Goal: Use online tool/utility: Utilize a website feature to perform a specific function

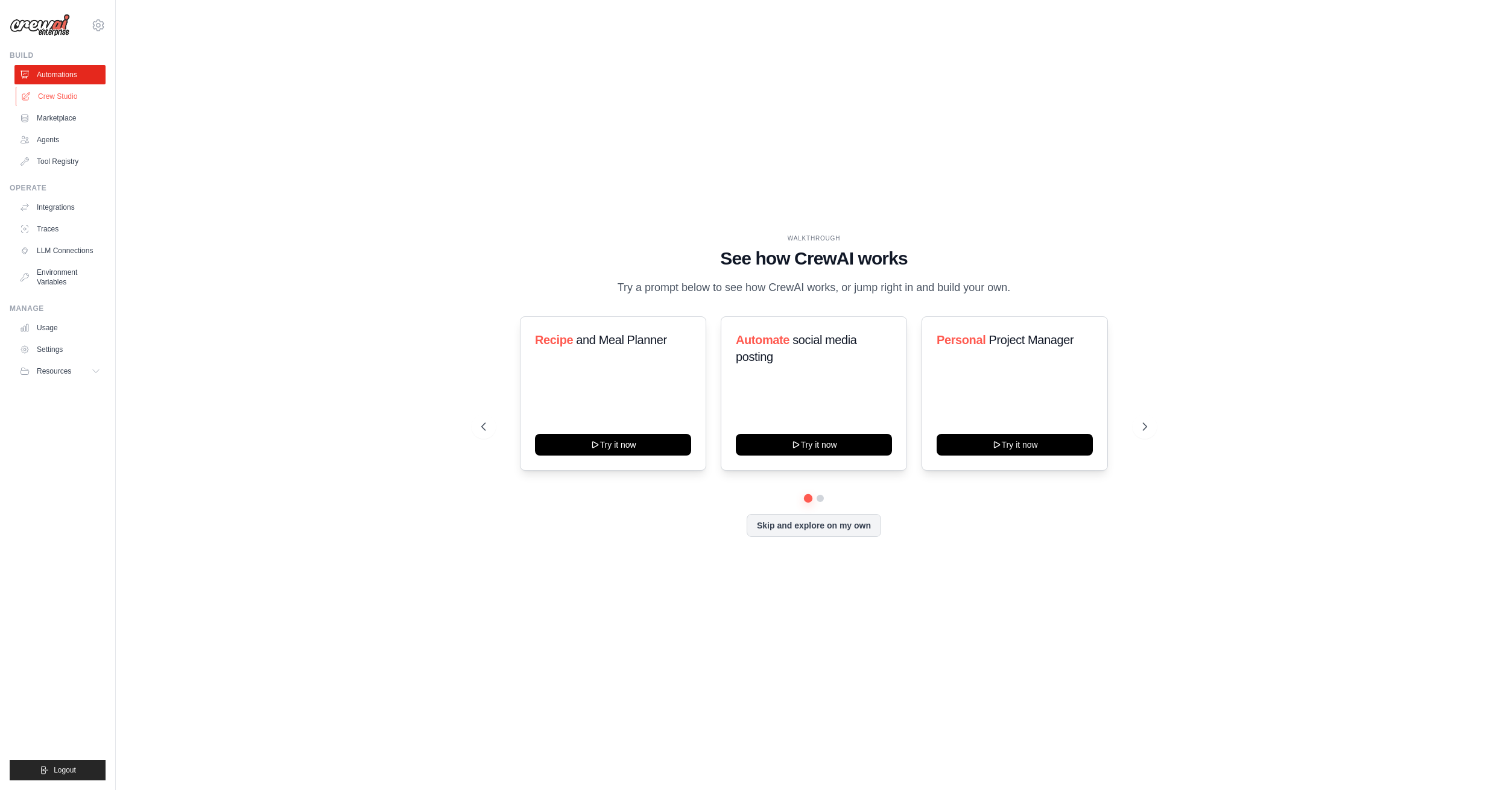
click at [68, 97] on link "Crew Studio" at bounding box center [61, 96] width 91 height 20
click at [66, 91] on link "Crew Studio" at bounding box center [61, 96] width 91 height 20
click at [70, 92] on link "Crew Studio" at bounding box center [61, 96] width 91 height 20
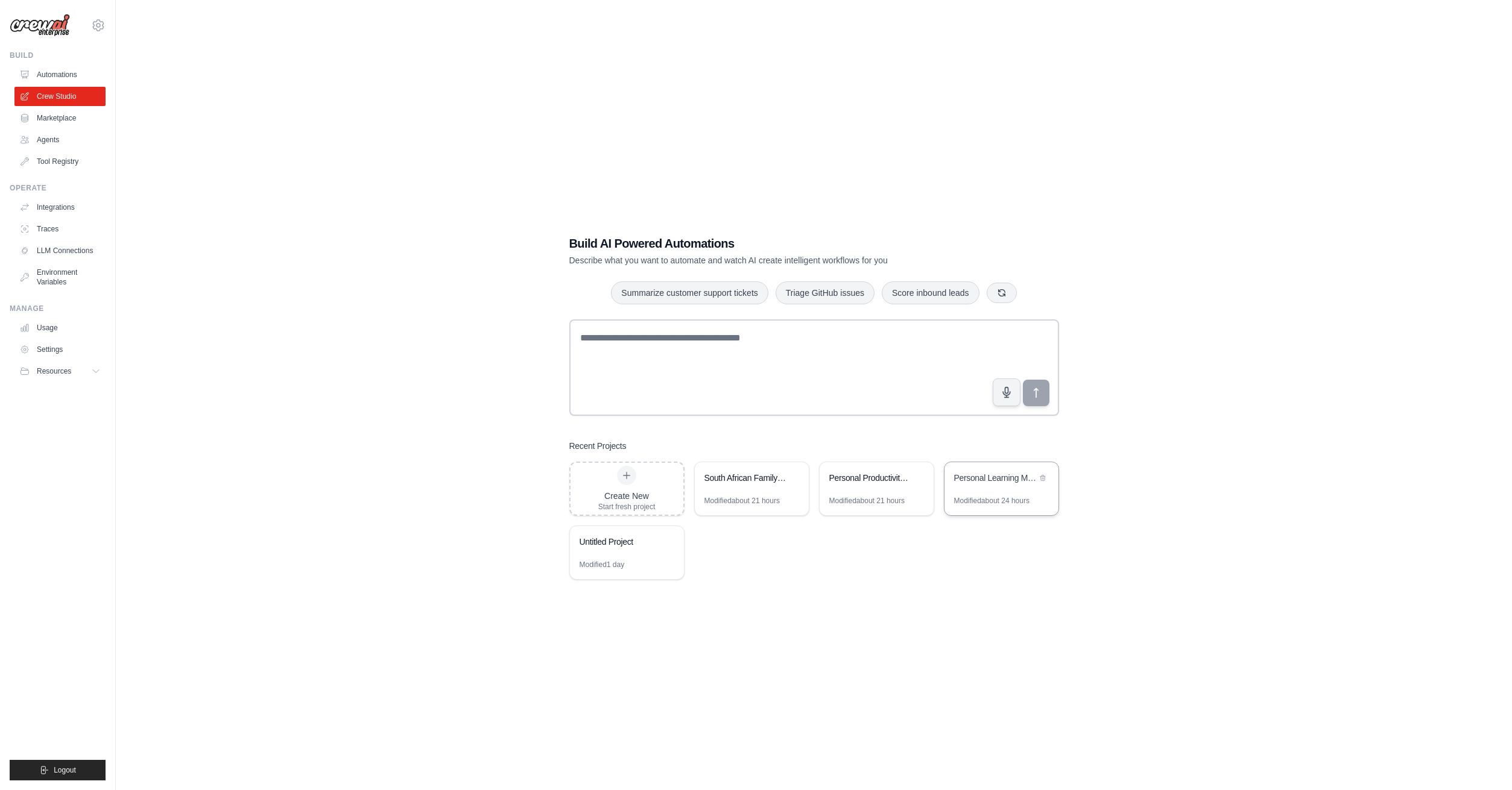
click at [1001, 496] on div "Modified about 24 hours" at bounding box center [991, 500] width 76 height 9
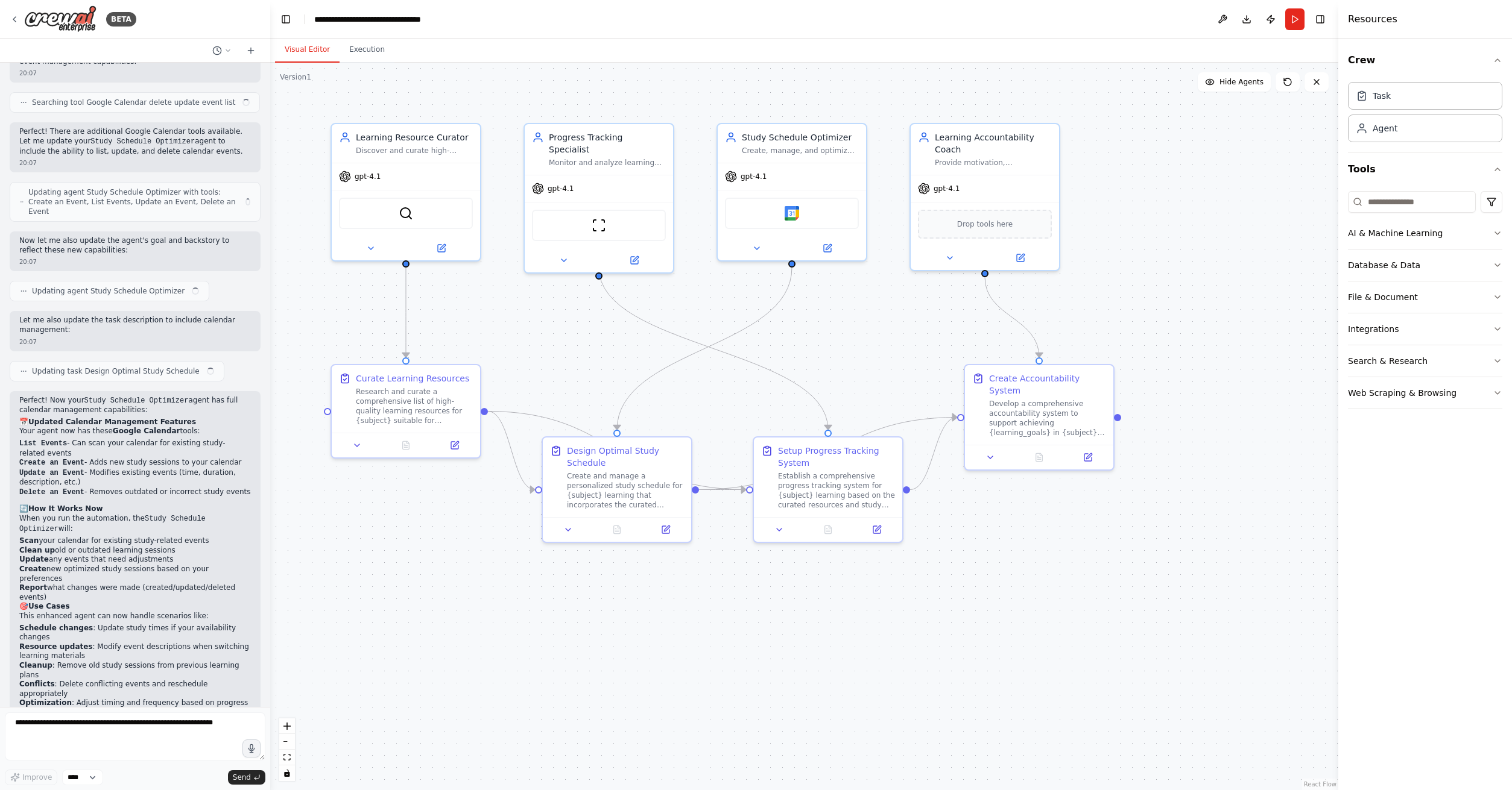
scroll to position [1966, 0]
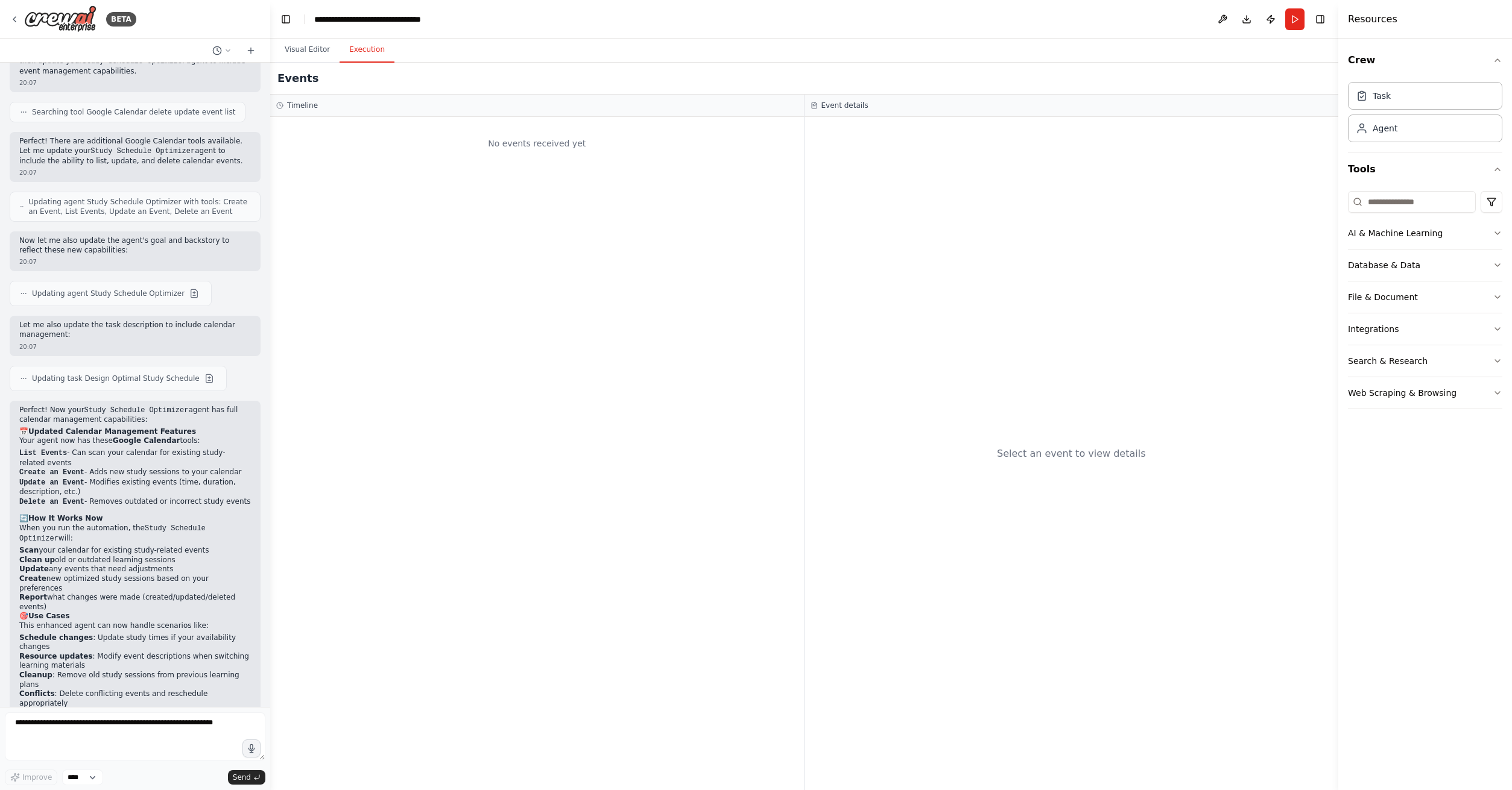
click at [353, 45] on button "Execution" at bounding box center [367, 50] width 55 height 25
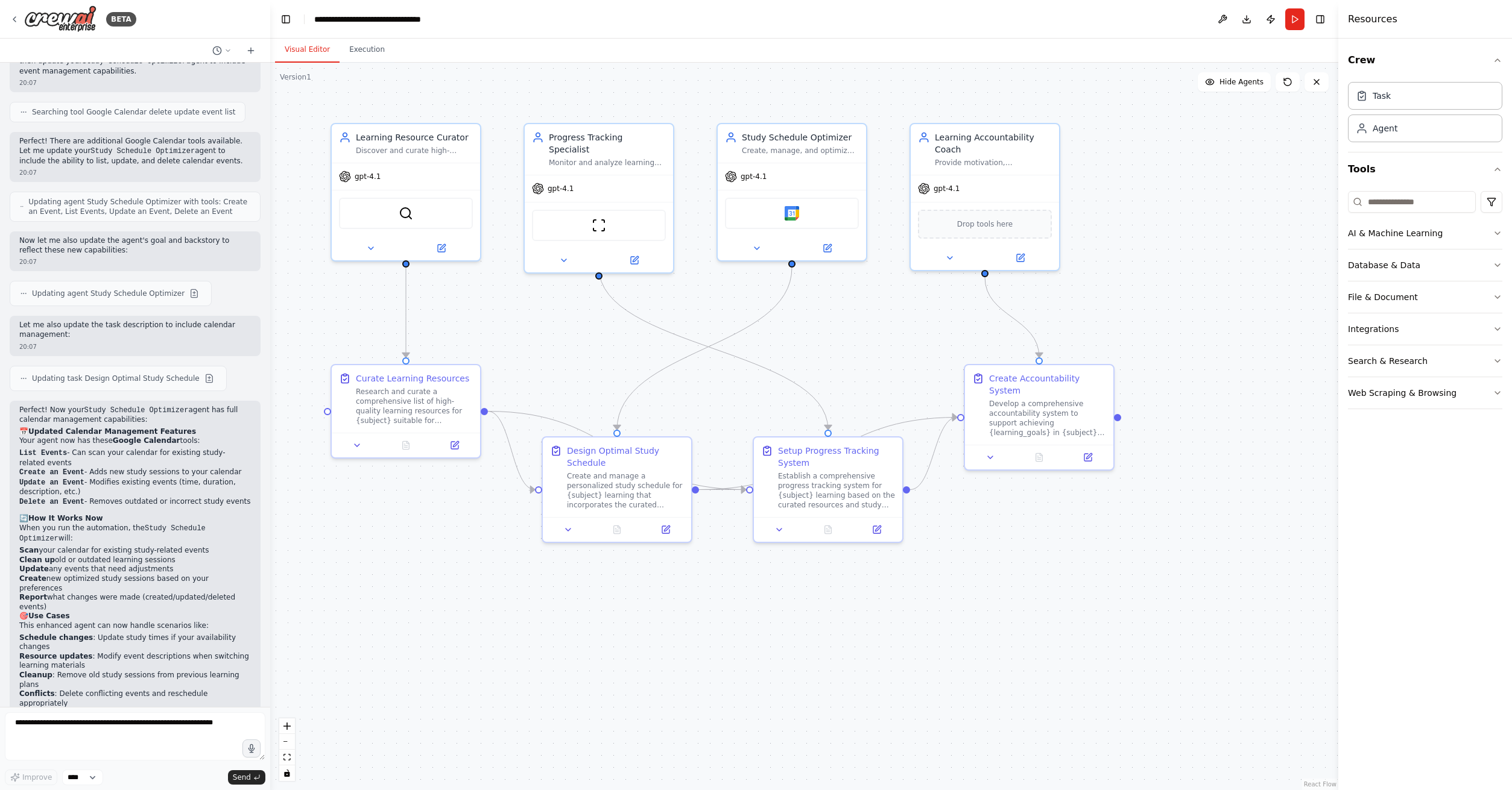
click at [322, 52] on button "Visual Editor" at bounding box center [307, 50] width 65 height 25
